Goal: Information Seeking & Learning: Learn about a topic

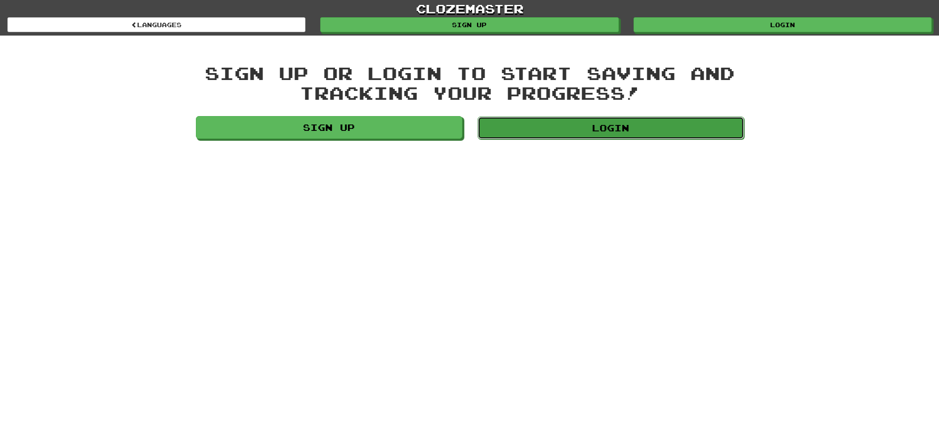
click at [636, 121] on link "Login" at bounding box center [611, 127] width 267 height 23
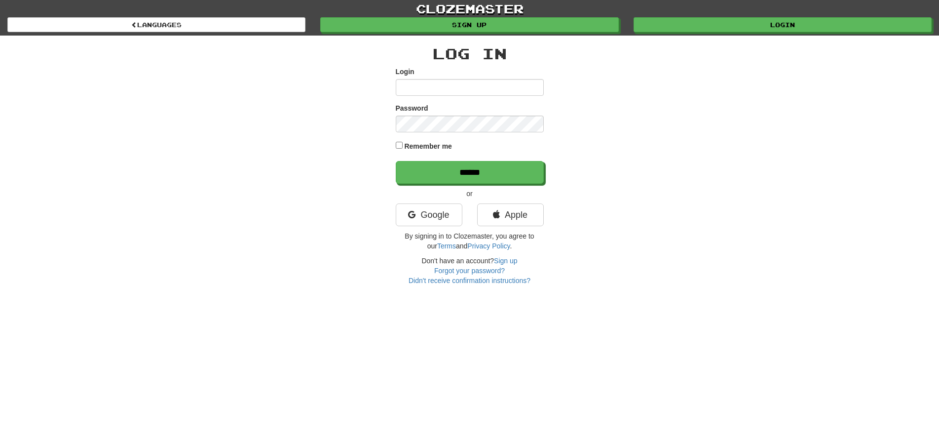
click at [443, 84] on input "Login" at bounding box center [470, 87] width 148 height 17
type input "********"
click at [466, 172] on input "******" at bounding box center [470, 172] width 148 height 23
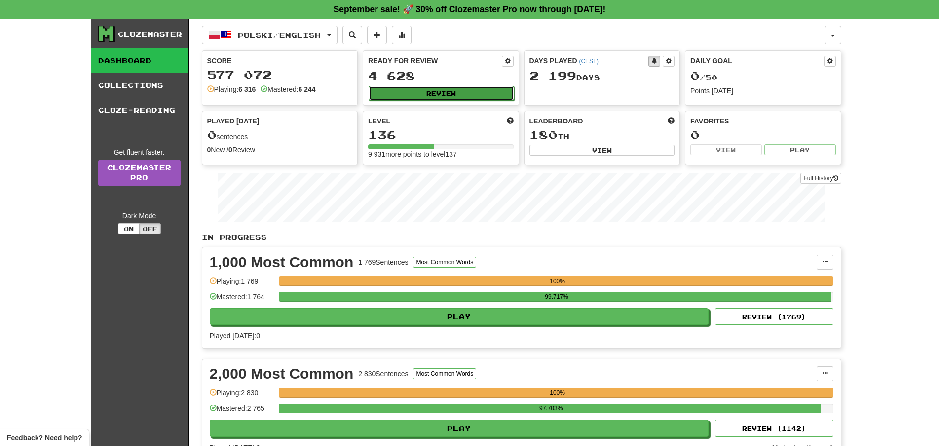
click at [455, 90] on button "Review" at bounding box center [442, 93] width 146 height 15
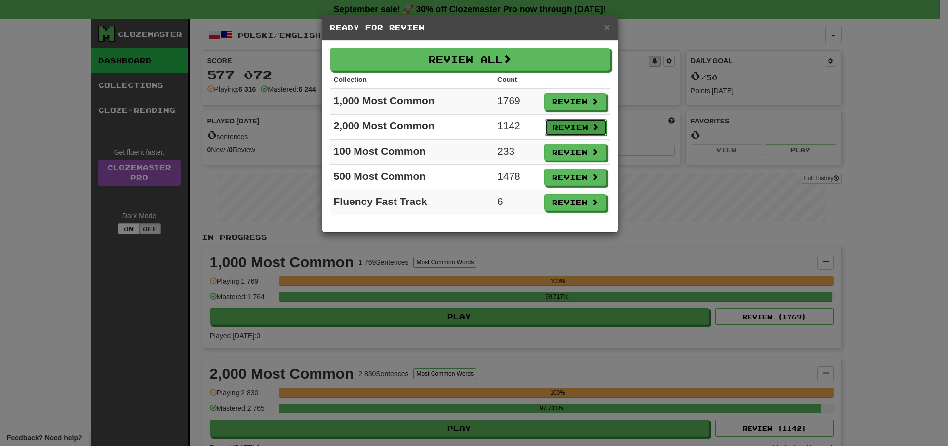
click at [566, 124] on button "Review" at bounding box center [575, 127] width 62 height 17
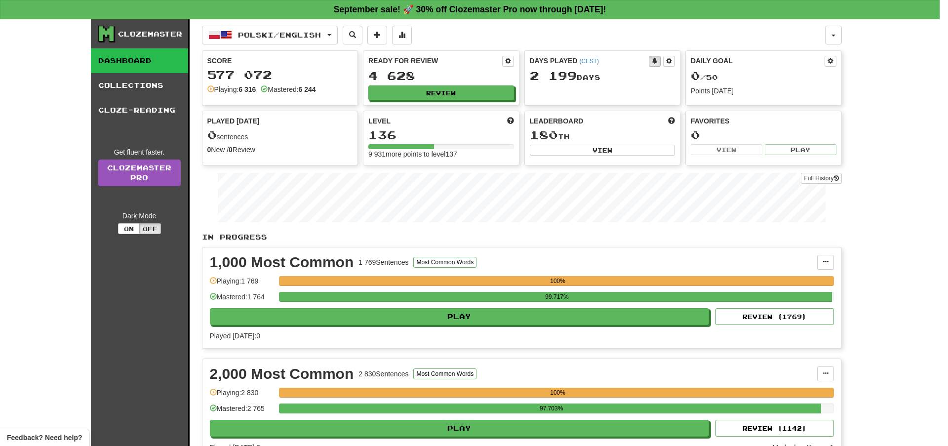
select select "**"
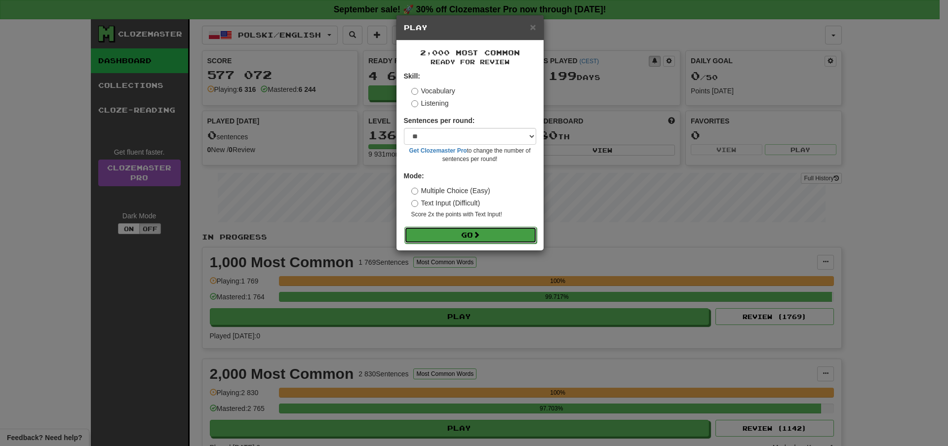
click at [451, 231] on button "Go" at bounding box center [470, 235] width 132 height 17
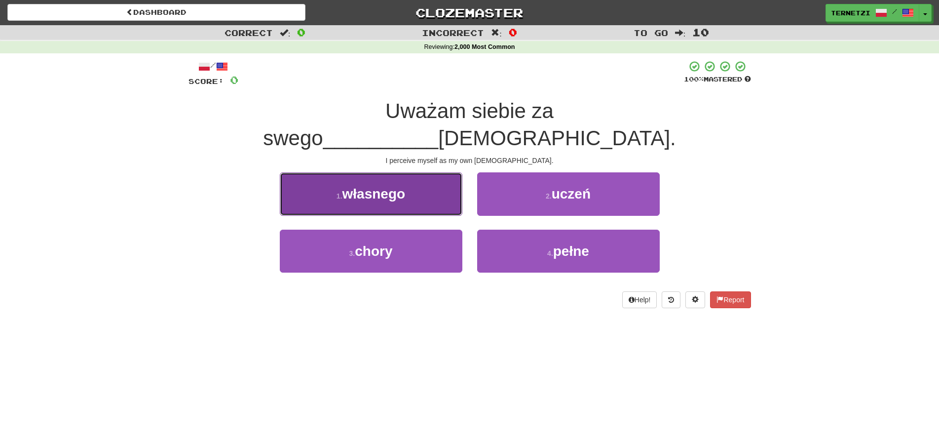
click at [430, 172] on button "1 . własnego" at bounding box center [371, 193] width 183 height 43
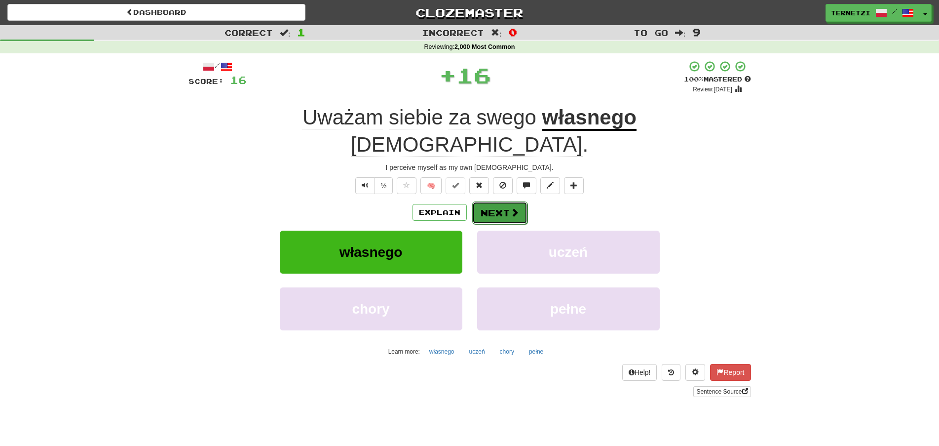
click at [498, 201] on button "Next" at bounding box center [499, 212] width 55 height 23
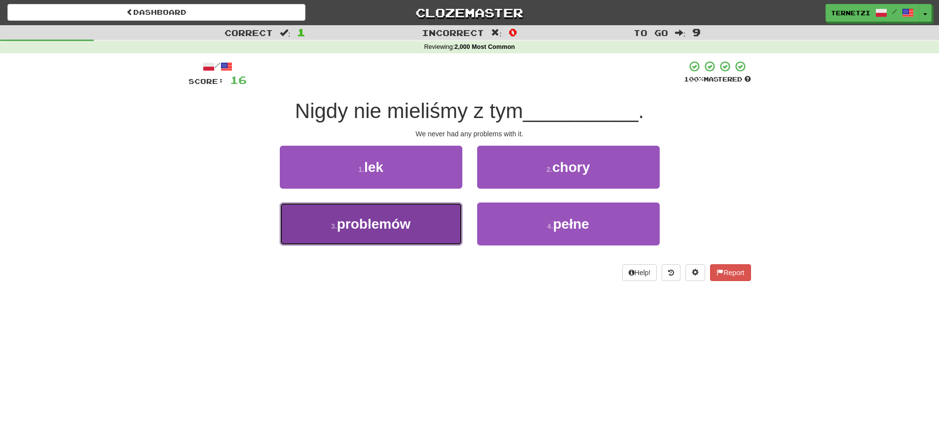
click at [433, 220] on button "3 . problemów" at bounding box center [371, 223] width 183 height 43
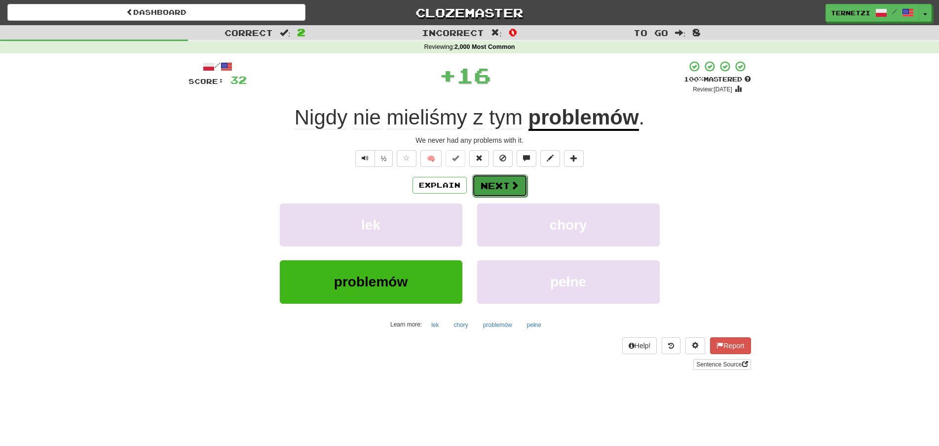
click at [499, 185] on button "Next" at bounding box center [499, 185] width 55 height 23
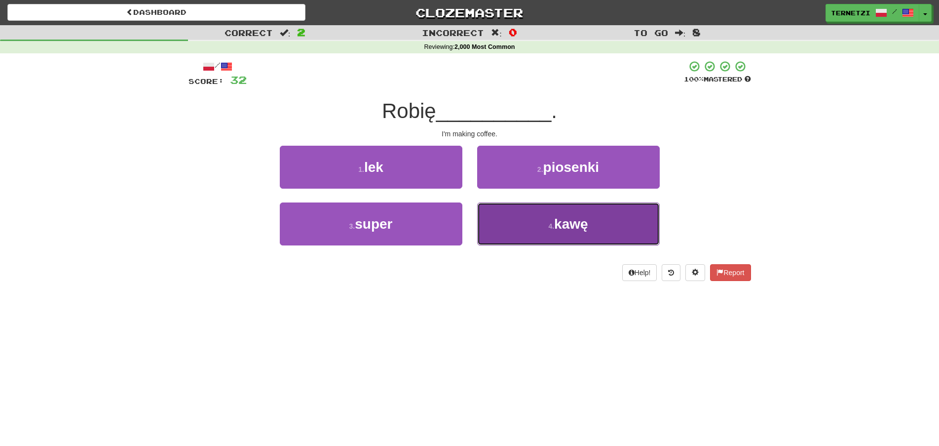
click at [512, 213] on button "4 . kawę" at bounding box center [568, 223] width 183 height 43
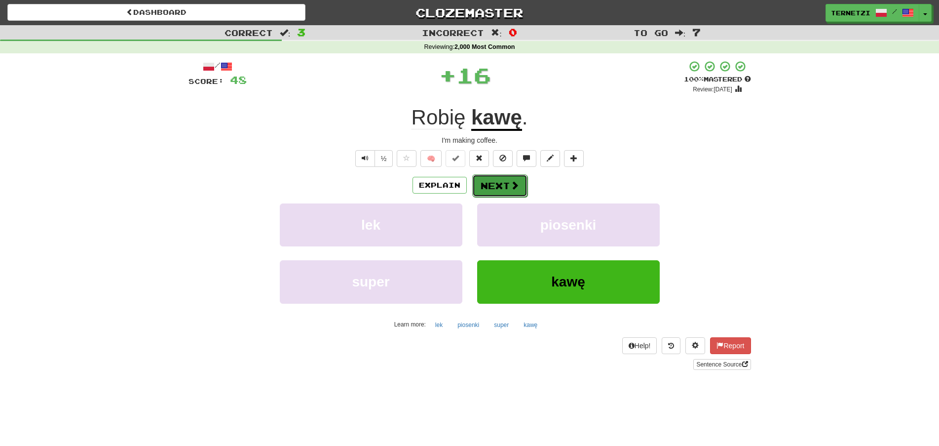
click at [494, 185] on button "Next" at bounding box center [499, 185] width 55 height 23
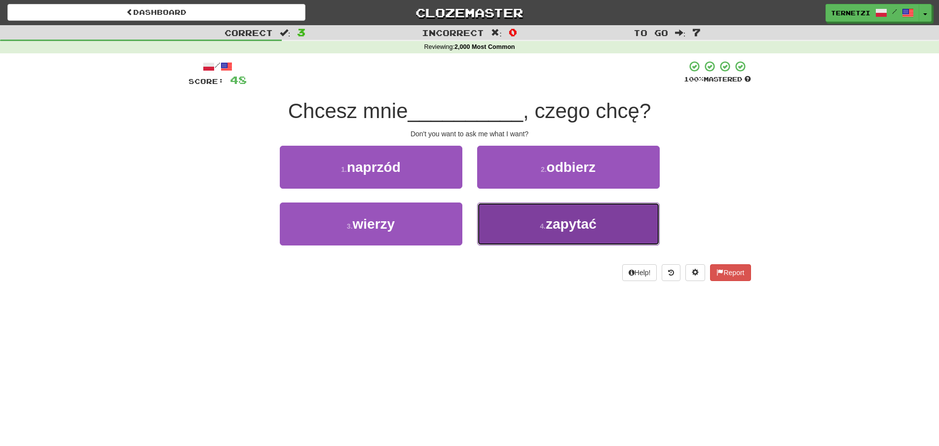
click at [526, 218] on button "4 . zapytać" at bounding box center [568, 223] width 183 height 43
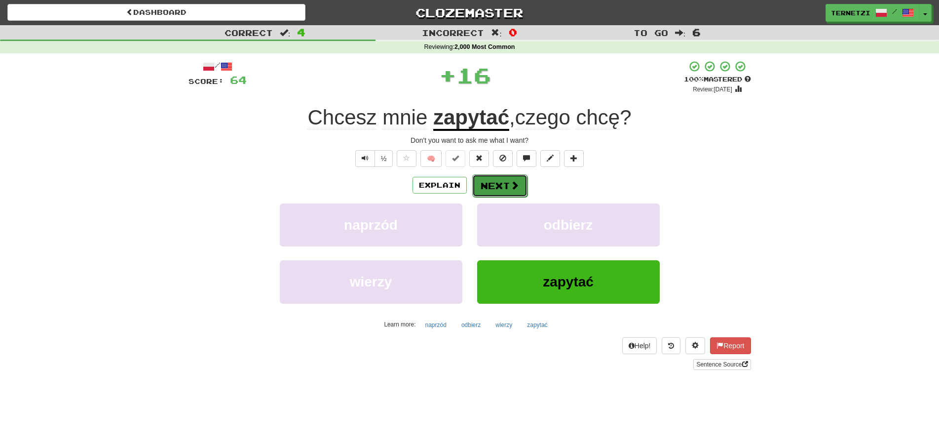
click at [497, 186] on button "Next" at bounding box center [499, 185] width 55 height 23
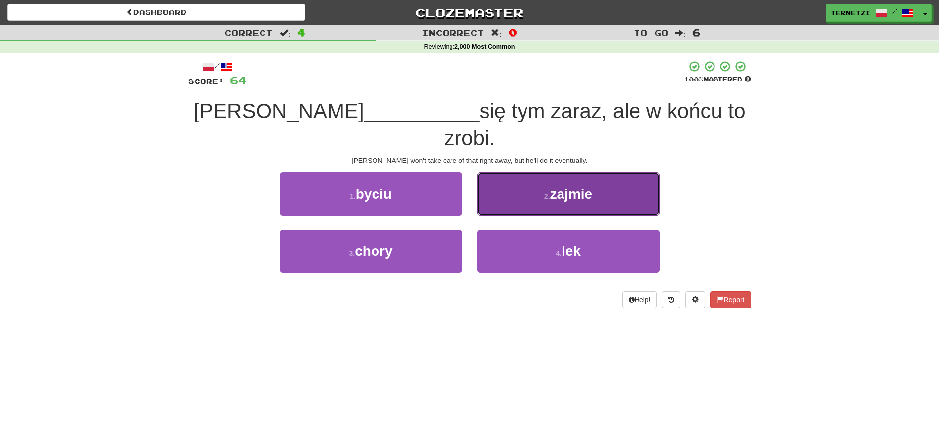
click at [503, 172] on button "2 . zajmie" at bounding box center [568, 193] width 183 height 43
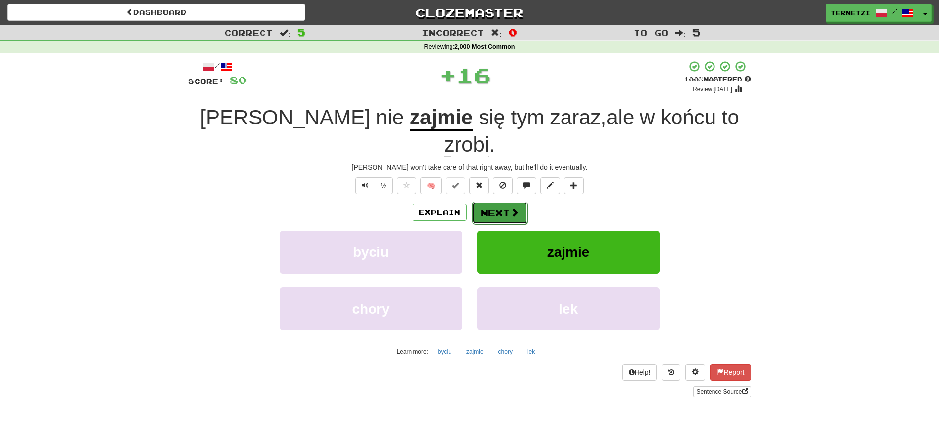
click at [496, 201] on button "Next" at bounding box center [499, 212] width 55 height 23
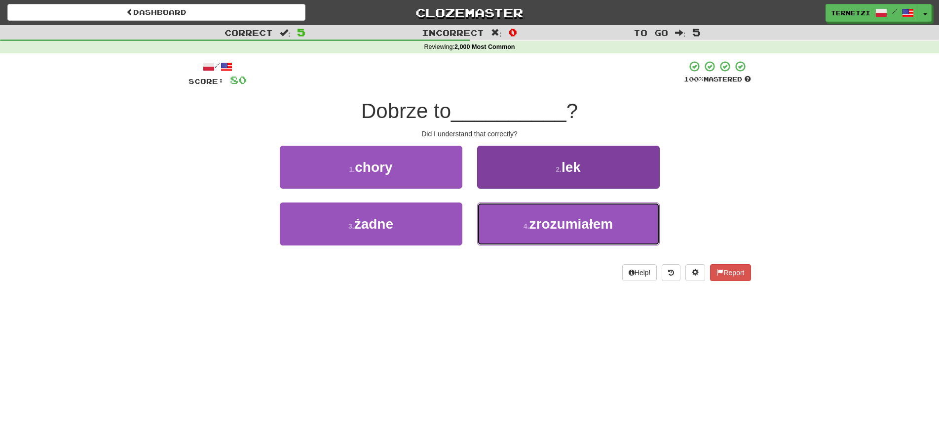
click at [522, 224] on button "4 . zrozumiałem" at bounding box center [568, 223] width 183 height 43
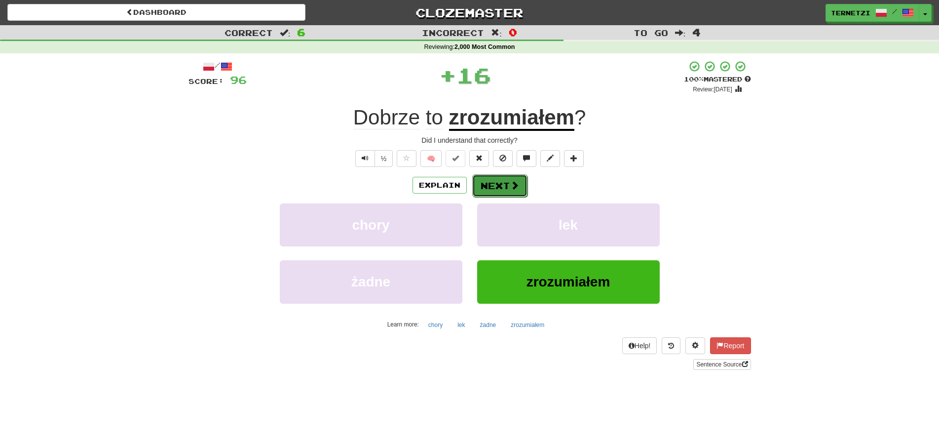
click at [493, 183] on button "Next" at bounding box center [499, 185] width 55 height 23
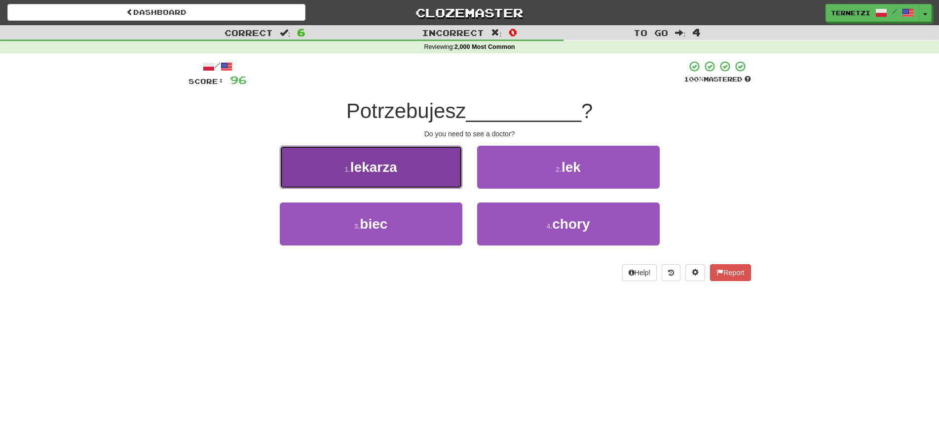
click at [427, 172] on button "1 . lekarza" at bounding box center [371, 167] width 183 height 43
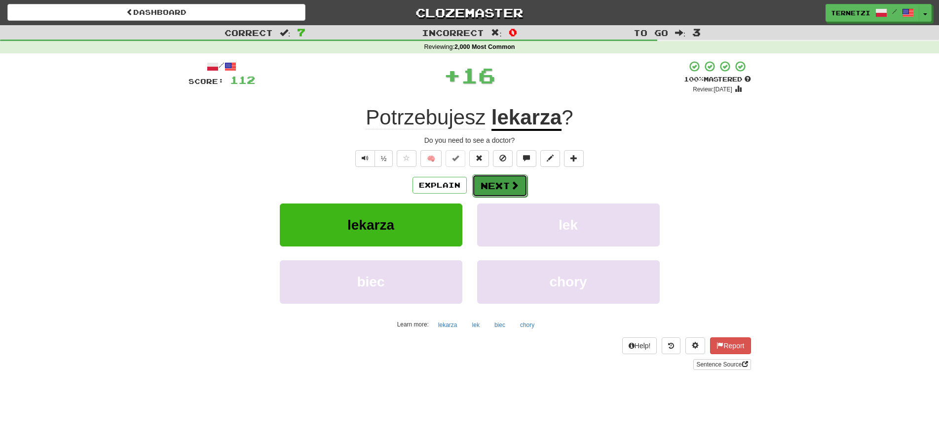
click at [489, 183] on button "Next" at bounding box center [499, 185] width 55 height 23
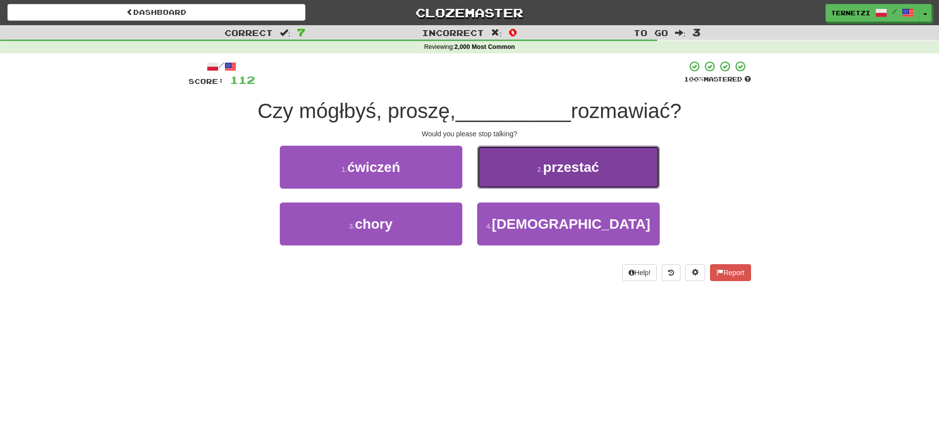
click at [499, 180] on button "2 . przestać" at bounding box center [568, 167] width 183 height 43
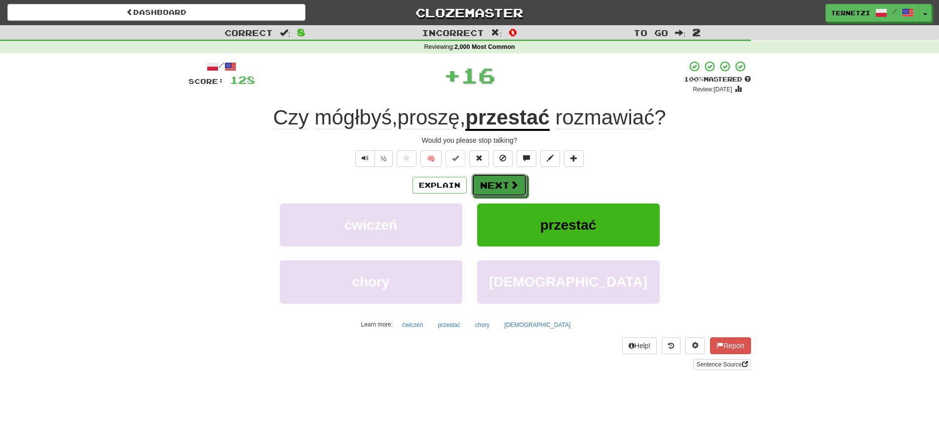
click at [499, 180] on button "Next" at bounding box center [499, 185] width 55 height 23
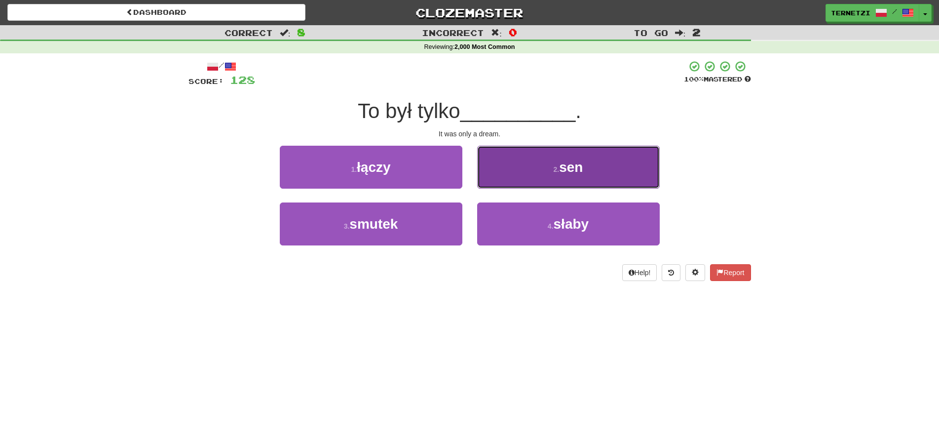
click at [501, 167] on button "2 . sen" at bounding box center [568, 167] width 183 height 43
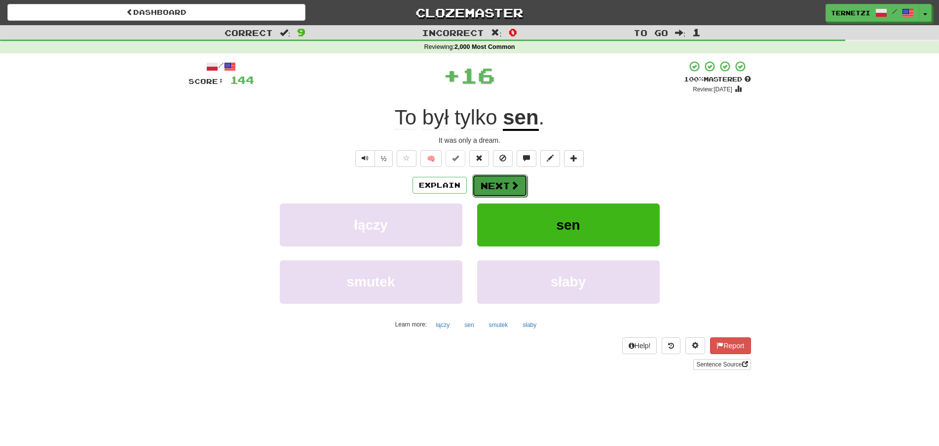
click at [489, 185] on button "Next" at bounding box center [499, 185] width 55 height 23
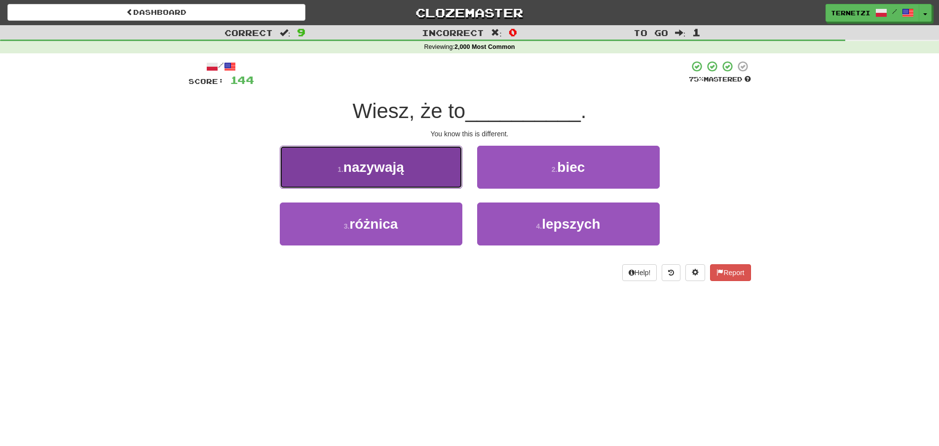
click at [442, 162] on button "1 . nazywają" at bounding box center [371, 167] width 183 height 43
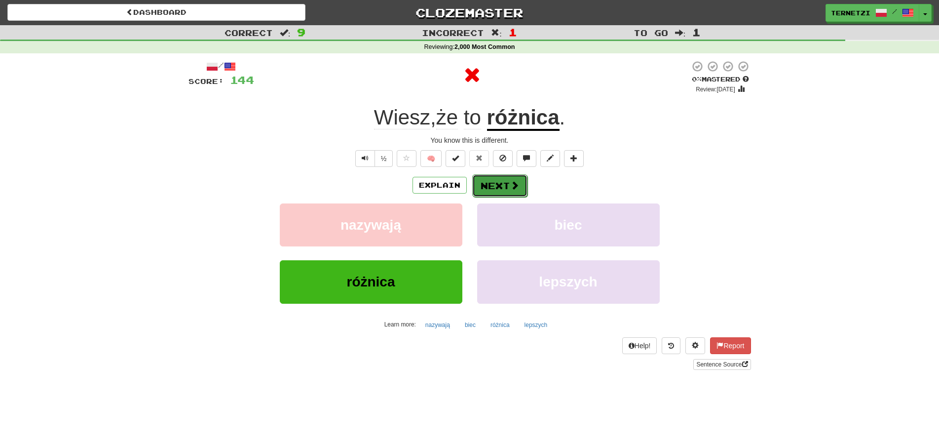
click at [505, 183] on button "Next" at bounding box center [499, 185] width 55 height 23
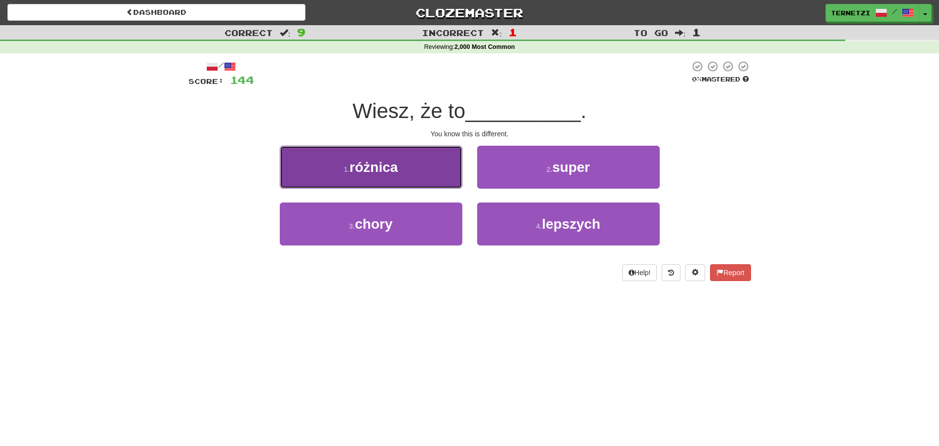
click at [431, 173] on button "1 . różnica" at bounding box center [371, 167] width 183 height 43
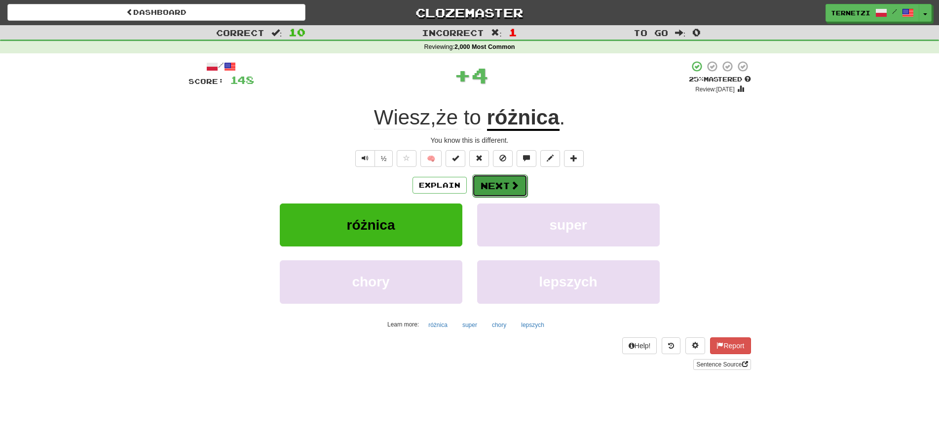
click at [490, 180] on button "Next" at bounding box center [499, 185] width 55 height 23
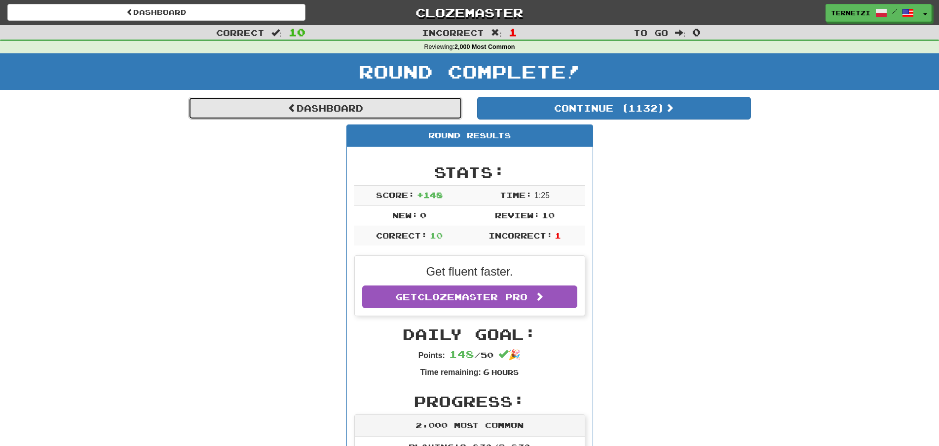
click at [413, 108] on link "Dashboard" at bounding box center [326, 108] width 274 height 23
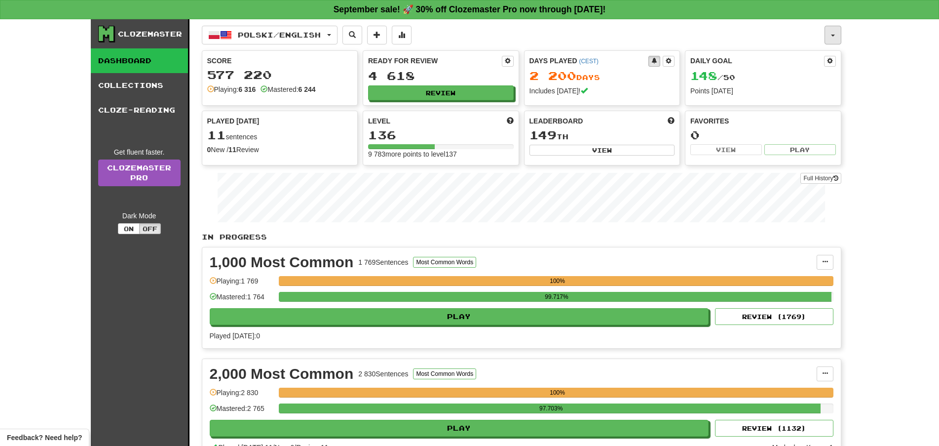
click at [835, 34] on button "button" at bounding box center [833, 35] width 17 height 19
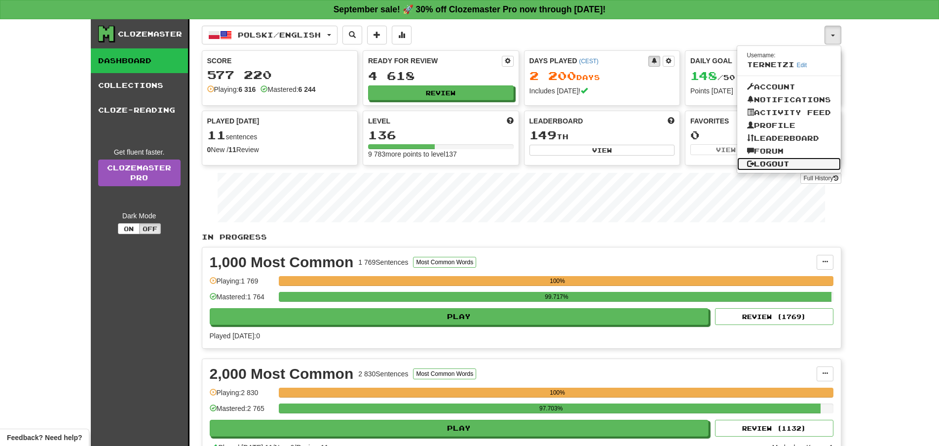
click at [779, 162] on link "Logout" at bounding box center [789, 163] width 104 height 13
